Goal: Task Accomplishment & Management: Manage account settings

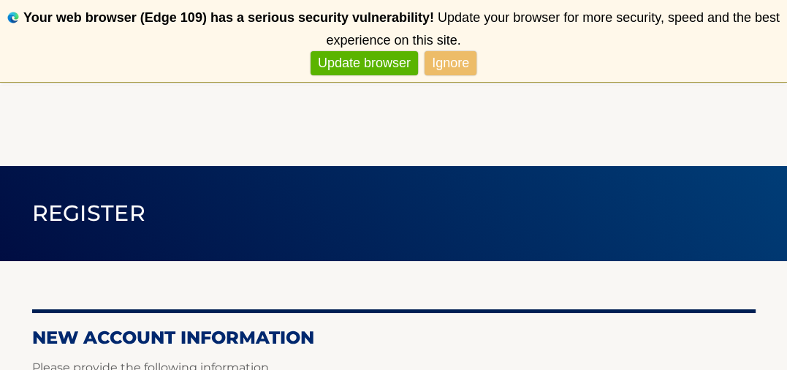
click at [444, 63] on link "Ignore" at bounding box center [451, 63] width 52 height 24
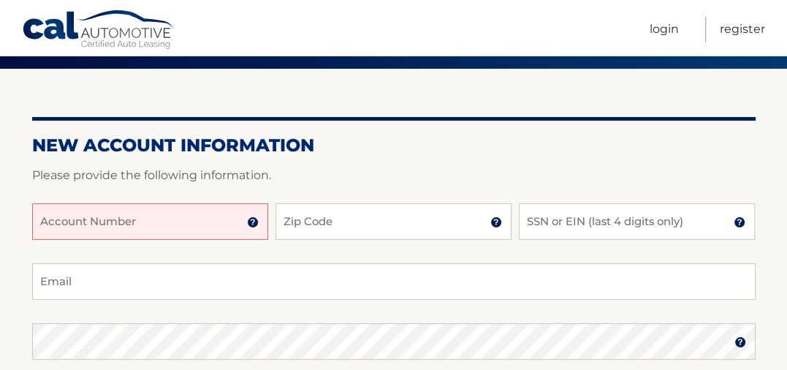
scroll to position [166, 0]
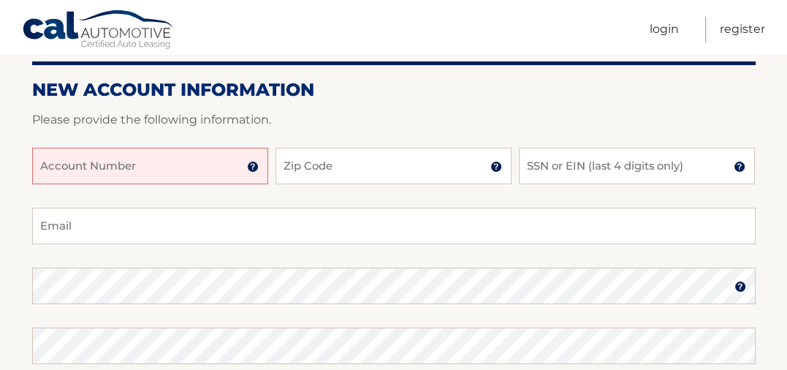
click at [164, 172] on input "Account Number" at bounding box center [150, 166] width 236 height 37
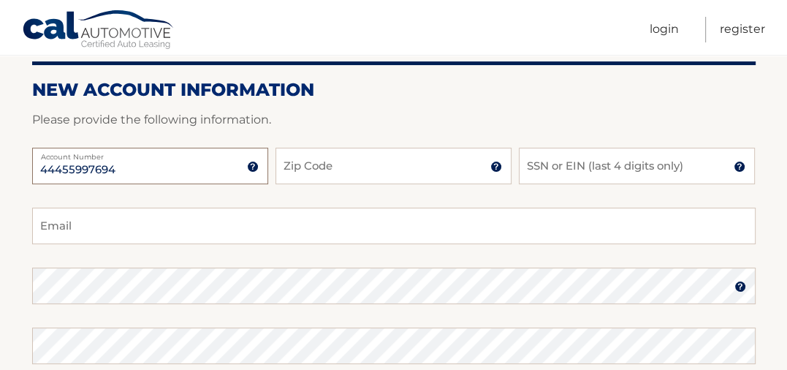
type input "44455997694"
click at [312, 167] on input "Zip Code" at bounding box center [394, 166] width 236 height 37
type input "33436"
type input "humm-3@hotmail.com"
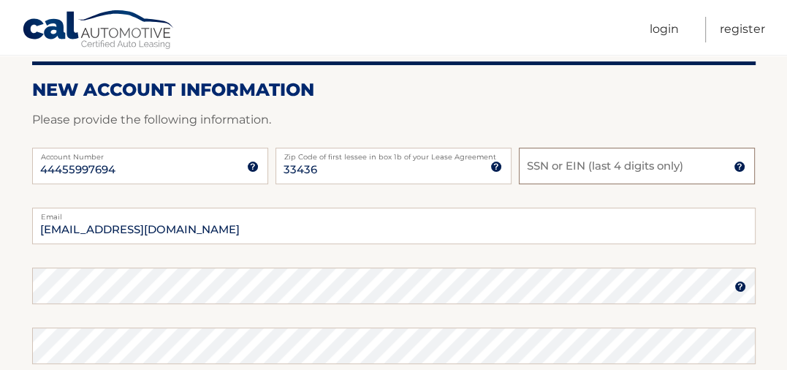
click at [553, 168] on input "SSN or EIN (last 4 digits only)" at bounding box center [637, 166] width 236 height 37
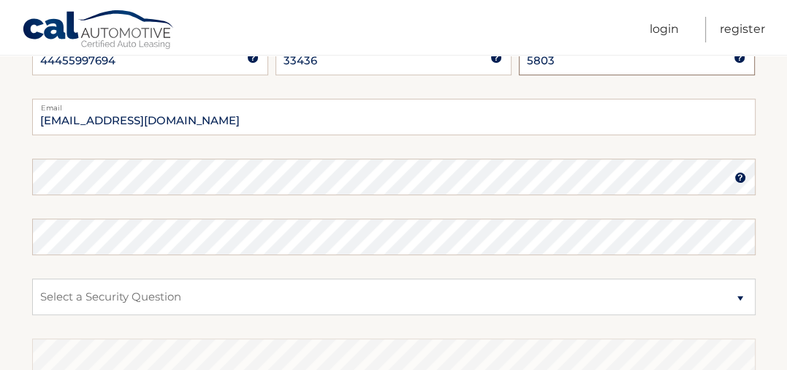
scroll to position [277, 0]
type input "5803"
click at [738, 173] on img at bounding box center [741, 176] width 12 height 12
click at [737, 173] on img at bounding box center [741, 176] width 12 height 12
click at [740, 174] on img at bounding box center [741, 176] width 12 height 12
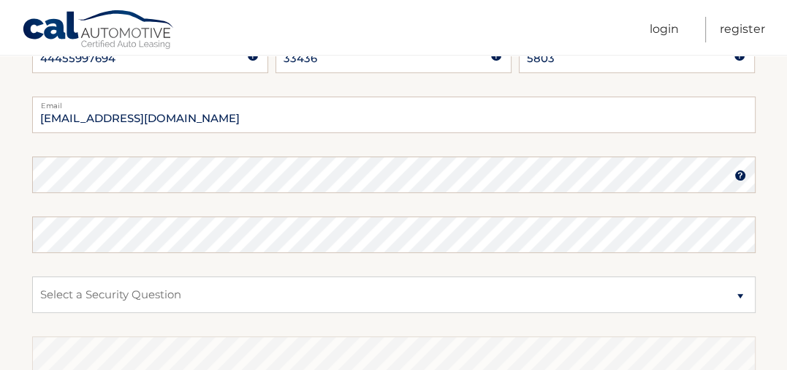
click at [740, 174] on img at bounding box center [741, 176] width 12 height 12
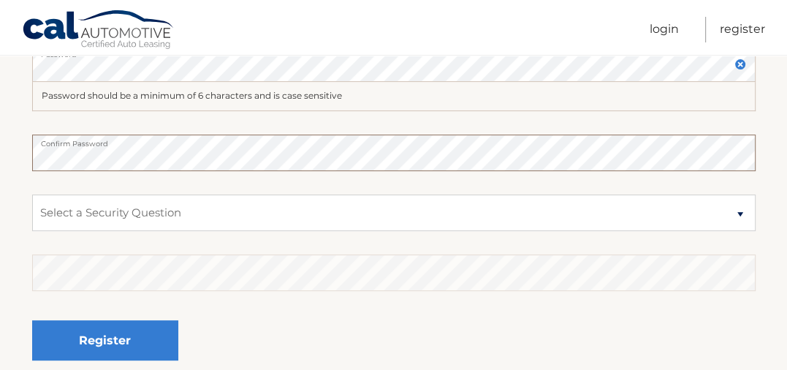
scroll to position [388, 0]
click at [355, 209] on select "Select a Security Question What was the name of your elementary school? What is…" at bounding box center [394, 212] width 724 height 37
select select "2"
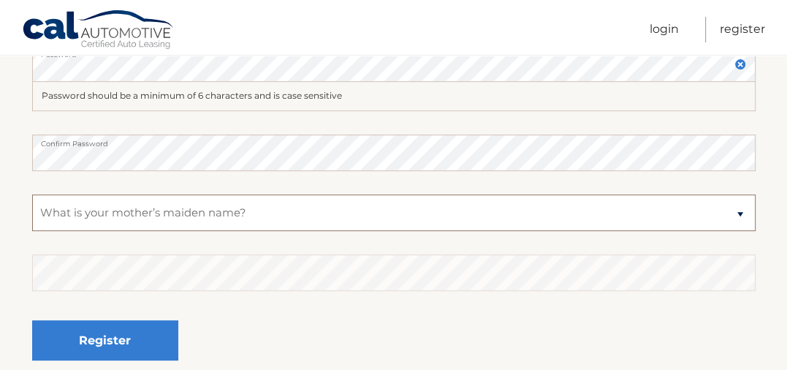
click at [32, 194] on select "Select a Security Question What was the name of your elementary school? What is…" at bounding box center [394, 212] width 724 height 37
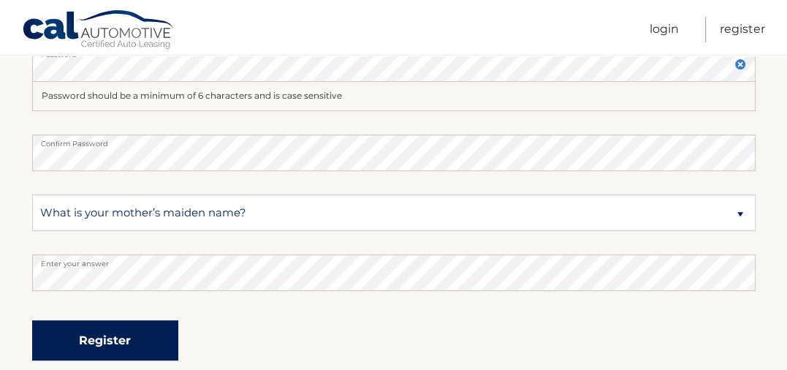
click at [124, 338] on button "Register" at bounding box center [105, 340] width 146 height 40
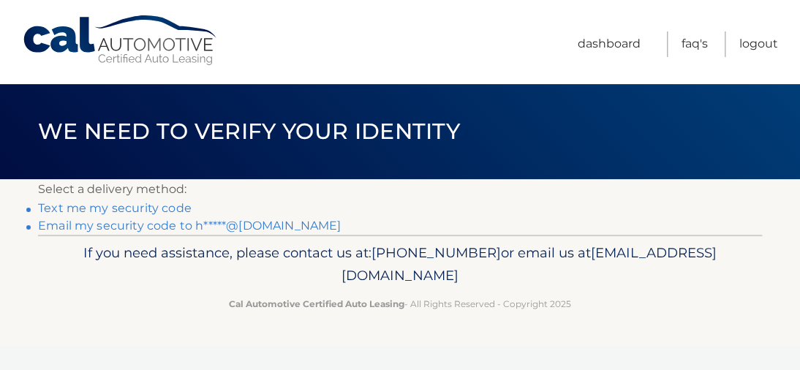
click at [126, 227] on link "Email my security code to h*****@[DOMAIN_NAME]" at bounding box center [189, 226] width 303 height 14
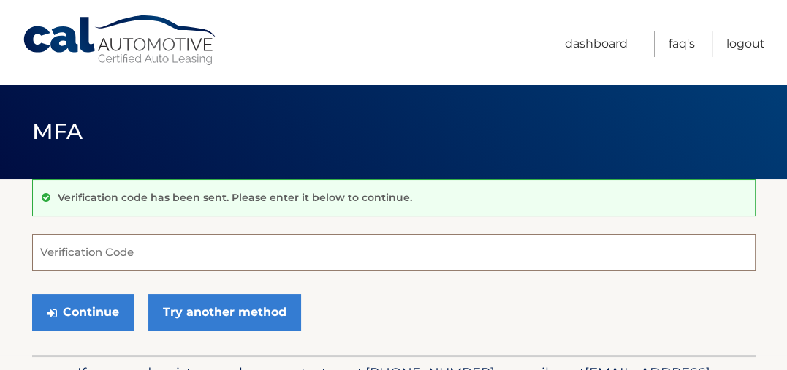
click at [83, 250] on input "Verification Code" at bounding box center [394, 252] width 724 height 37
click at [83, 251] on input "Verification Code" at bounding box center [394, 252] width 724 height 37
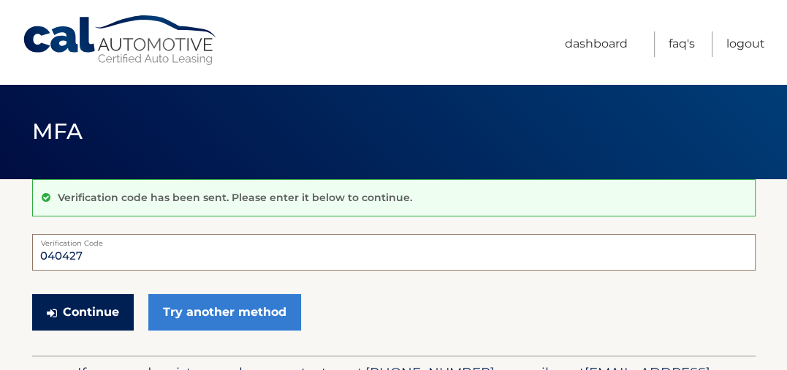
type input "040427"
click at [77, 314] on button "Continue" at bounding box center [83, 312] width 102 height 37
click at [77, 313] on button "Continue" at bounding box center [83, 312] width 102 height 37
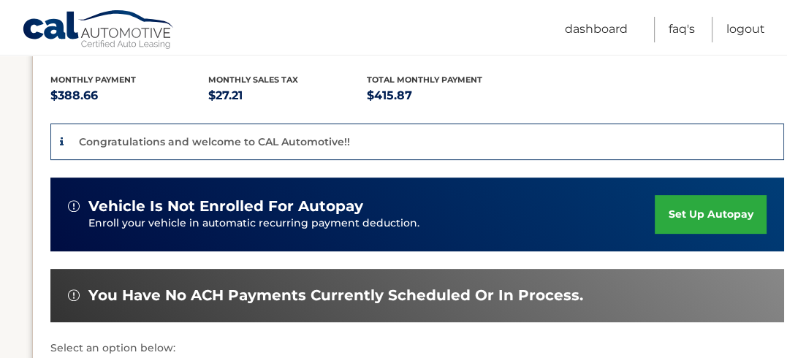
scroll to position [322, 0]
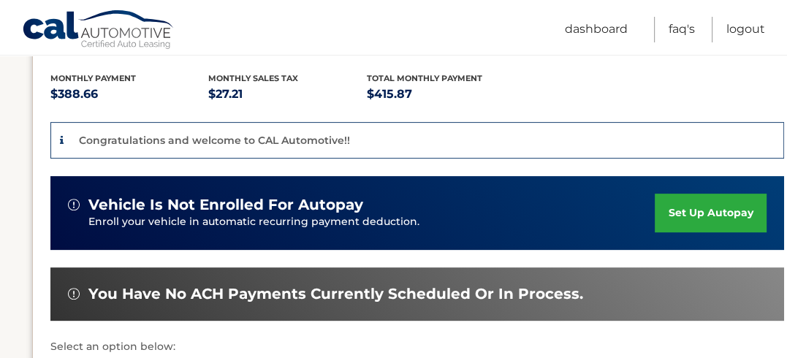
click at [700, 194] on link "set up autopay" at bounding box center [710, 213] width 111 height 39
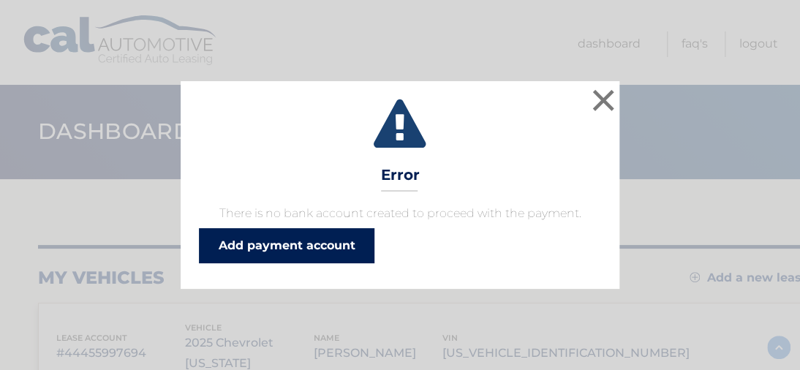
click at [263, 243] on link "Add payment account" at bounding box center [286, 245] width 175 height 35
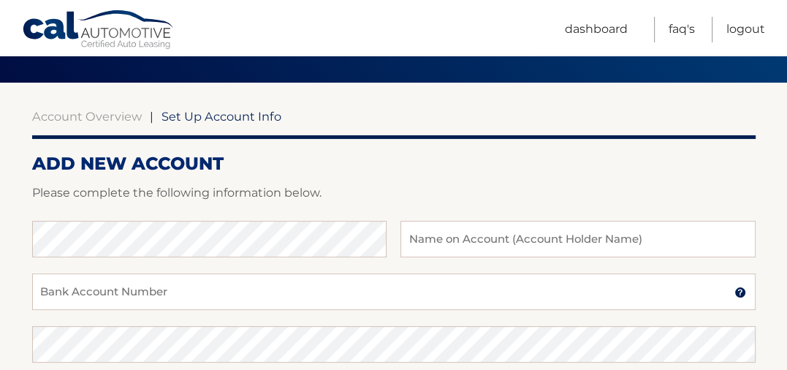
scroll to position [110, 0]
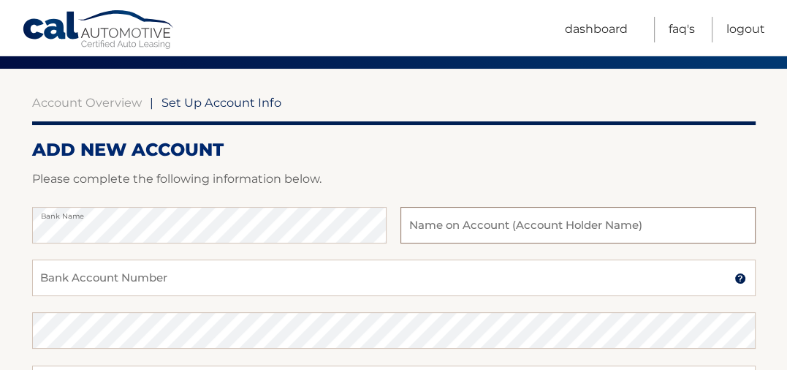
click at [477, 226] on input "text" at bounding box center [578, 225] width 354 height 37
type input "Gordon L Hummel"
click at [134, 282] on input "Bank Account Number" at bounding box center [394, 277] width 724 height 37
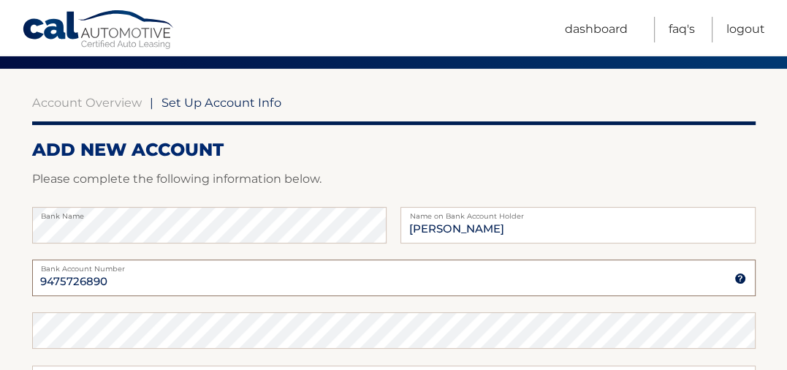
type input "9475726890"
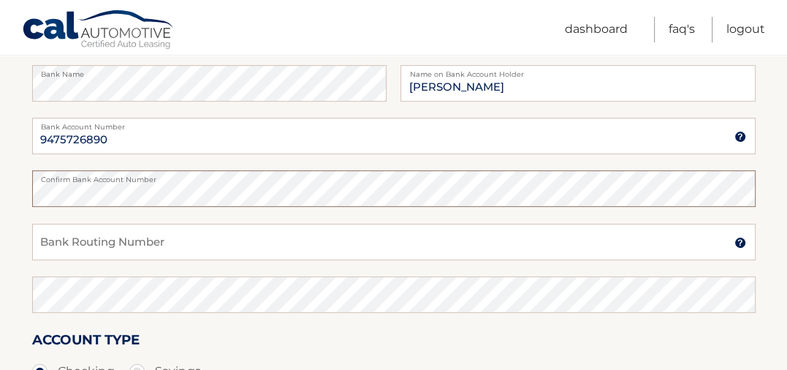
scroll to position [253, 0]
click at [121, 245] on input "Bank Routing Number" at bounding box center [394, 241] width 724 height 37
type input "102000076"
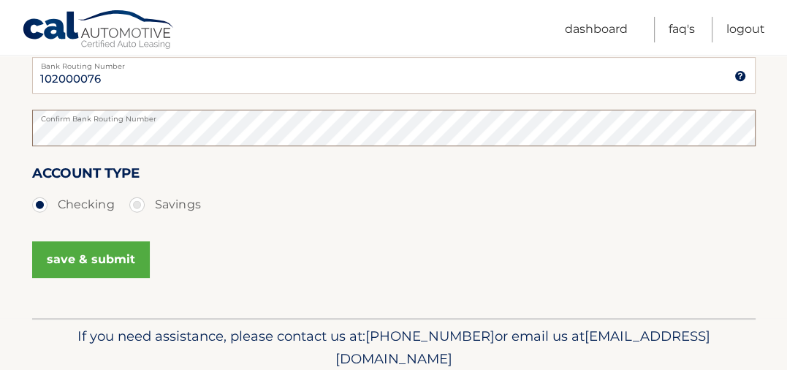
scroll to position [420, 0]
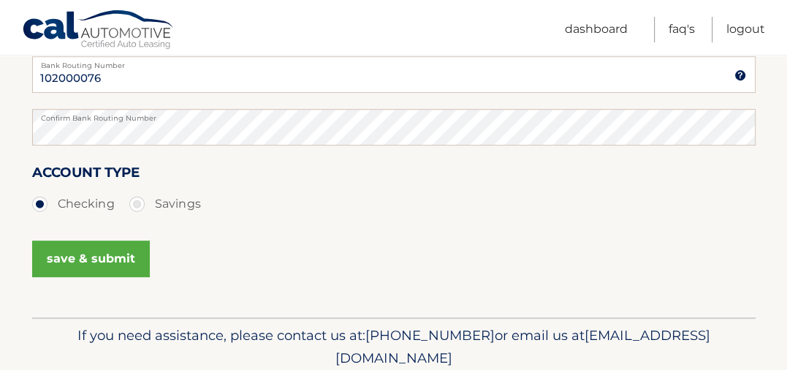
click at [94, 257] on button "save & submit" at bounding box center [91, 258] width 118 height 37
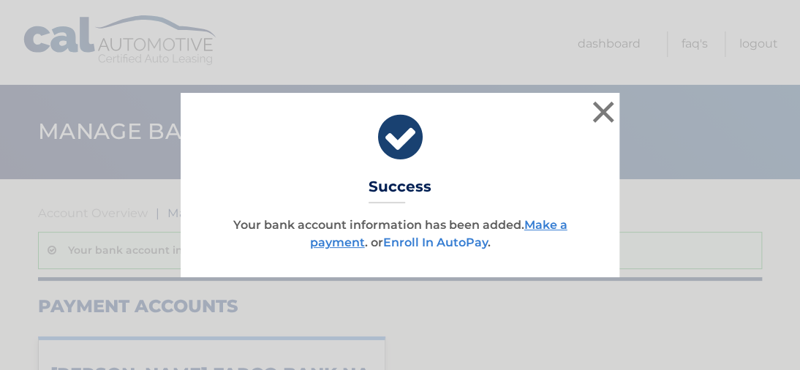
click at [441, 245] on link "Enroll In AutoPay" at bounding box center [435, 242] width 105 height 14
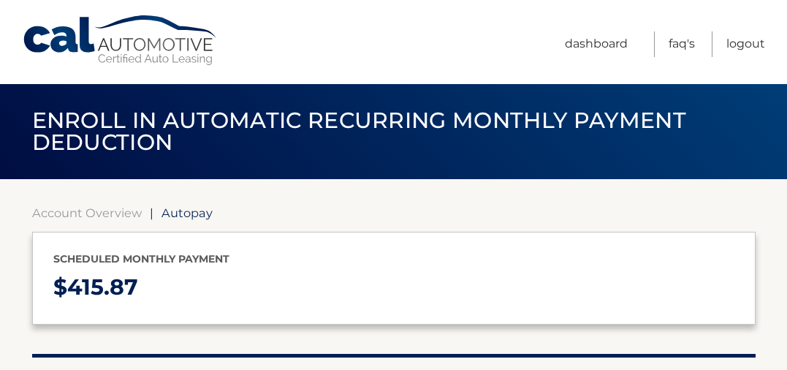
select select "YzYyMmQ4NzctODkyZS00ZWE0LWExNzMtNGNjOGRlYTYwNmZk"
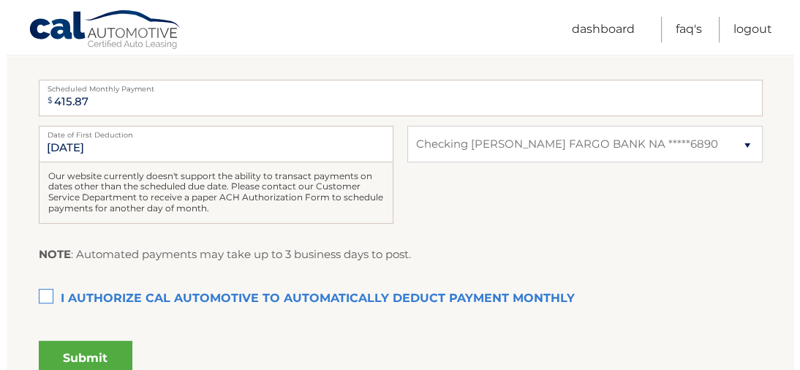
scroll to position [388, 0]
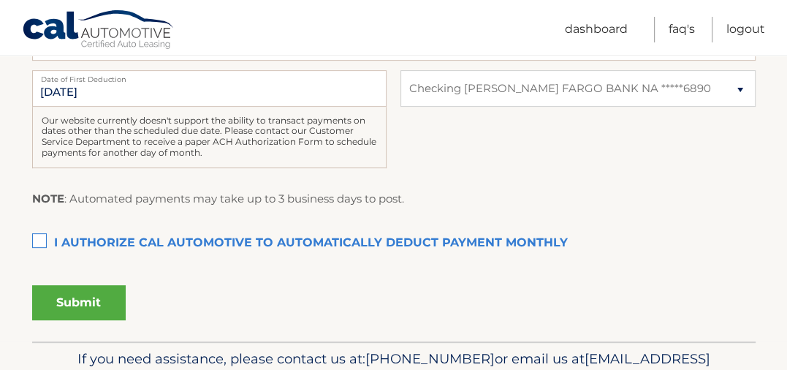
click at [35, 238] on label "I authorize cal automotive to automatically deduct payment monthly This checkbo…" at bounding box center [394, 243] width 724 height 29
click at [0, 0] on input "I authorize cal automotive to automatically deduct payment monthly This checkbo…" at bounding box center [0, 0] width 0 height 0
click at [79, 288] on button "Submit" at bounding box center [79, 302] width 94 height 35
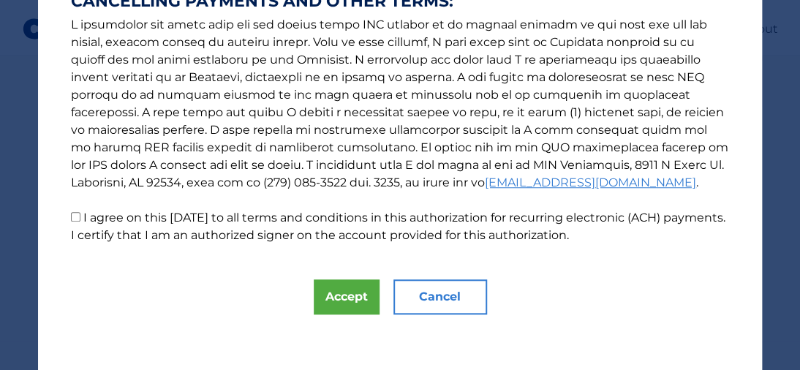
scroll to position [320, 0]
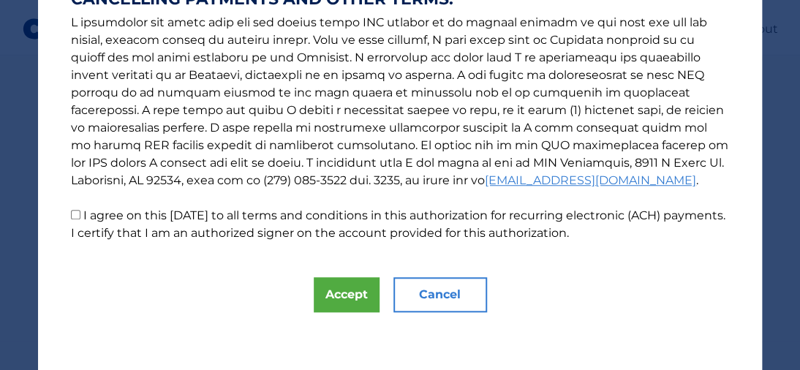
click at [71, 211] on input "I agree on this 09/07/2025 to all terms and conditions in this authorization fo…" at bounding box center [76, 215] width 10 height 10
checkbox input "true"
click at [338, 294] on button "Accept" at bounding box center [347, 294] width 66 height 35
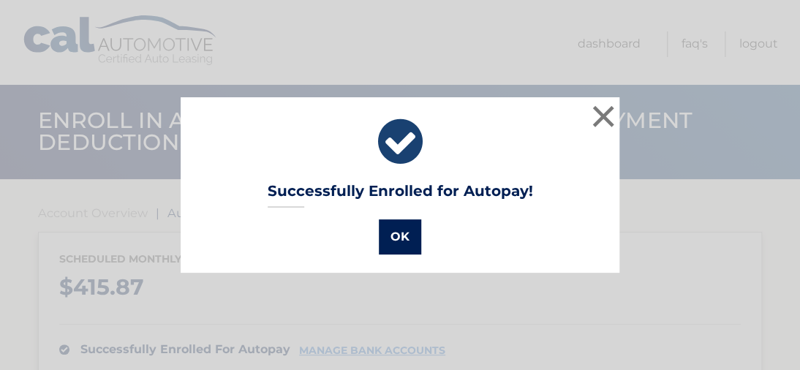
click at [391, 238] on button "OK" at bounding box center [400, 236] width 42 height 35
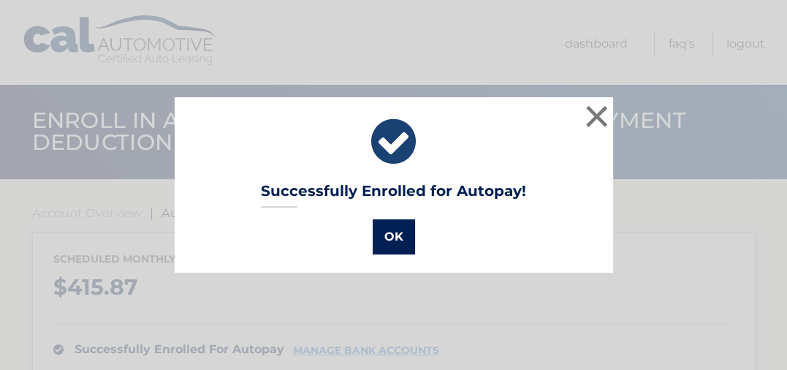
click at [391, 238] on div "Scheduled monthly payment $ 415.87 successfully enrolled for autopay manage ban…" at bounding box center [394, 313] width 724 height 162
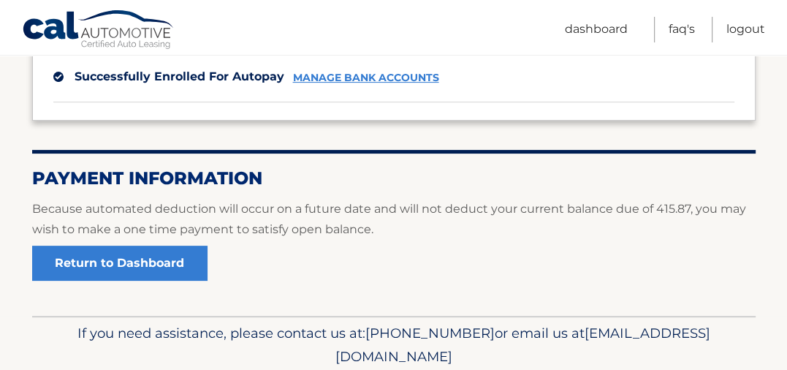
scroll to position [277, 0]
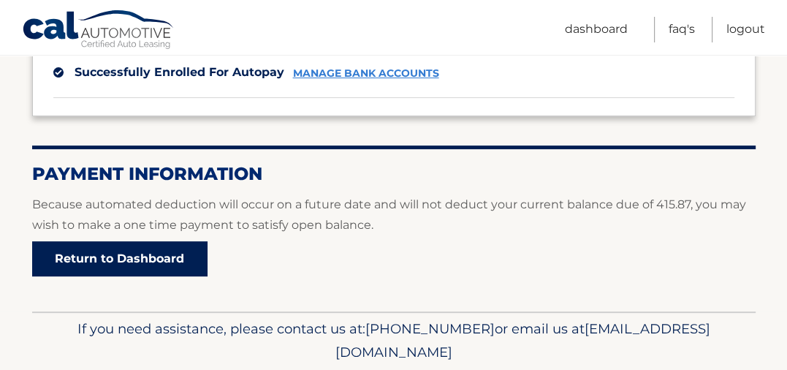
click at [124, 258] on link "Return to Dashboard" at bounding box center [119, 258] width 175 height 35
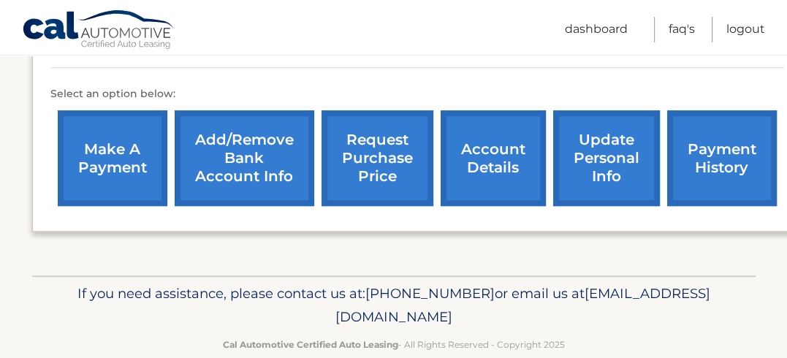
scroll to position [525, 0]
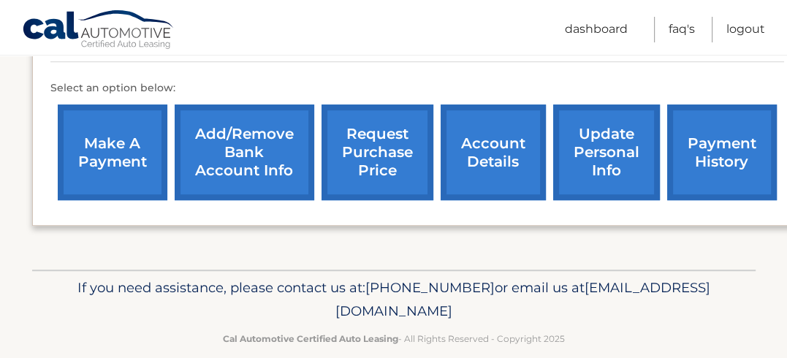
click at [699, 145] on link "payment history" at bounding box center [722, 153] width 110 height 96
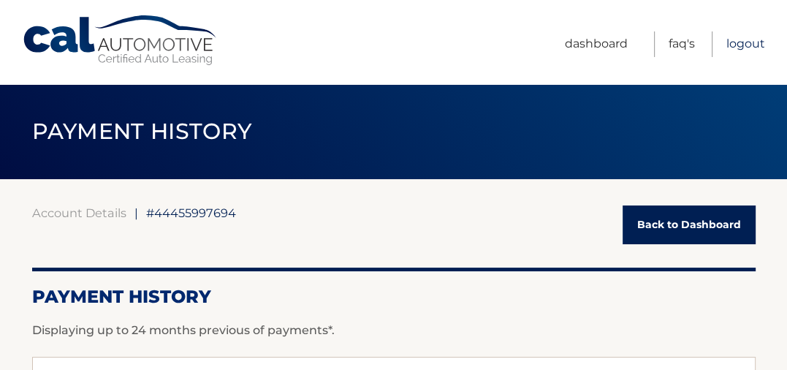
click at [743, 45] on link "Logout" at bounding box center [745, 44] width 39 height 26
